Goal: Task Accomplishment & Management: Manage account settings

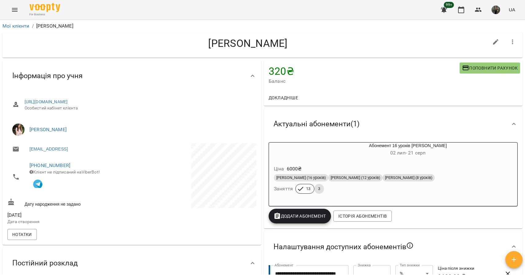
scroll to position [112, 0]
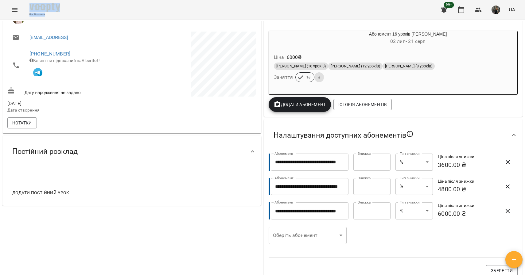
drag, startPoint x: 0, startPoint y: 0, endPoint x: 6, endPoint y: 8, distance: 10.1
click at [6, 8] on div "For Business 99+ UA" at bounding box center [262, 10] width 525 height 20
click at [12, 10] on icon "Menu" at bounding box center [14, 9] width 7 height 7
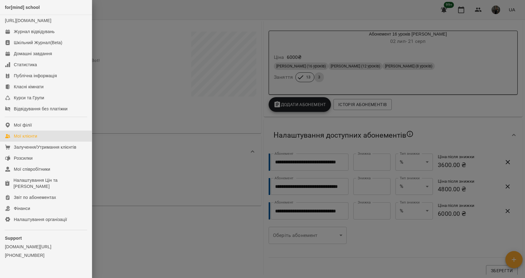
click at [35, 139] on div "Мої клієнти" at bounding box center [25, 136] width 23 height 6
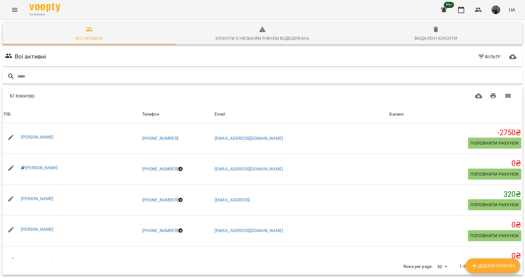
click at [46, 75] on input "text" at bounding box center [268, 77] width 503 height 10
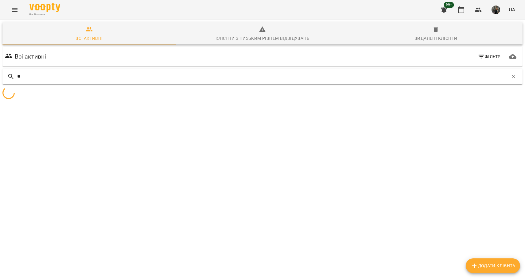
type input "*"
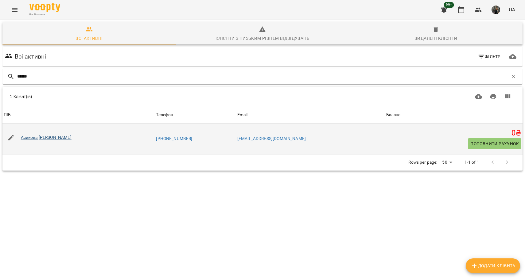
type input "******"
click at [43, 136] on link "Асикова [PERSON_NAME]" at bounding box center [46, 137] width 51 height 5
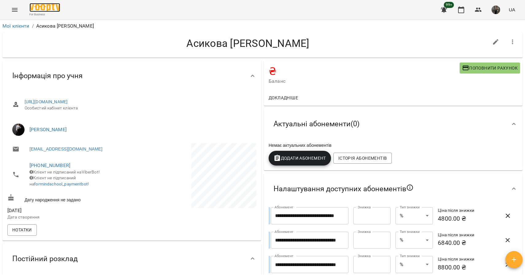
click at [42, 8] on img at bounding box center [44, 7] width 31 height 9
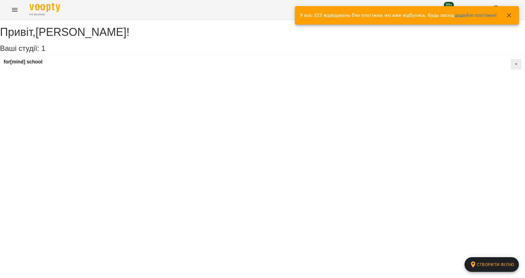
click at [408, 19] on p "У вас 323 відвідувань без платіжки, які вже відбулись. Будь ласка, додайте плат…" at bounding box center [398, 15] width 197 height 7
click at [14, 11] on icon "Menu" at bounding box center [15, 10] width 6 height 4
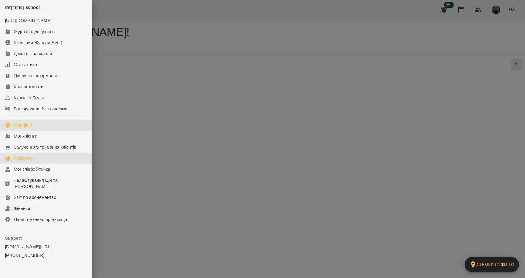
click at [33, 161] on link "Розсилки" at bounding box center [46, 158] width 92 height 11
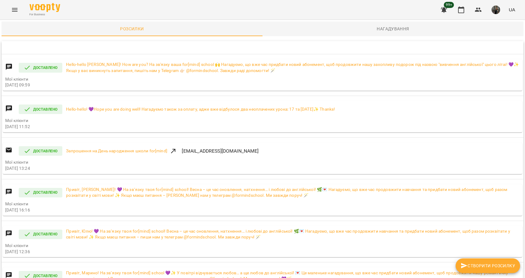
click at [16, 10] on icon "Menu" at bounding box center [14, 9] width 7 height 7
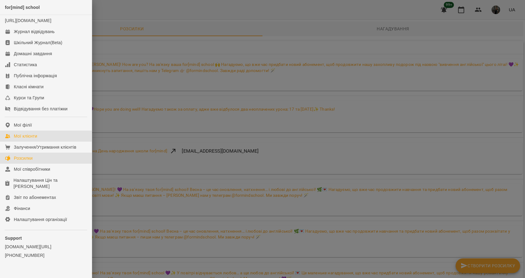
click at [43, 140] on link "Мої клієнти" at bounding box center [46, 136] width 92 height 11
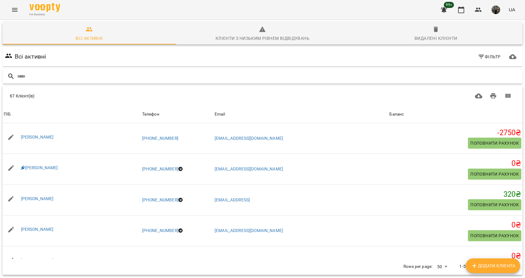
click at [69, 82] on div at bounding box center [262, 76] width 520 height 15
click at [69, 78] on input "text" at bounding box center [268, 77] width 503 height 10
type input "*****"
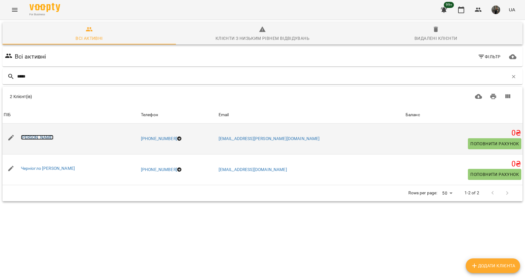
click at [45, 137] on link "[PERSON_NAME]" at bounding box center [37, 137] width 33 height 5
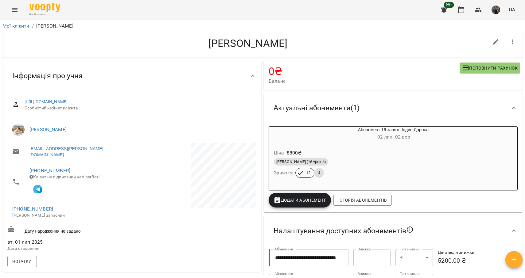
click at [294, 148] on div "Ціна 8800 ₴ Індив Дорослі (16 уроків) Заняття 12 4" at bounding box center [379, 165] width 220 height 42
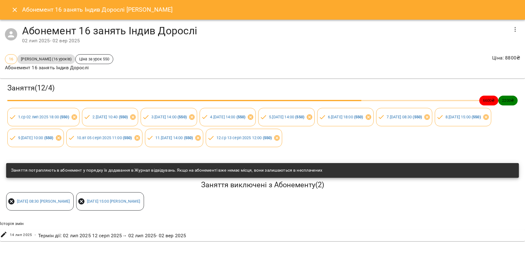
click at [144, 147] on div "10 . [DATE] 11:00 ( 550 )" at bounding box center [104, 138] width 79 height 21
